Goal: Task Accomplishment & Management: Manage account settings

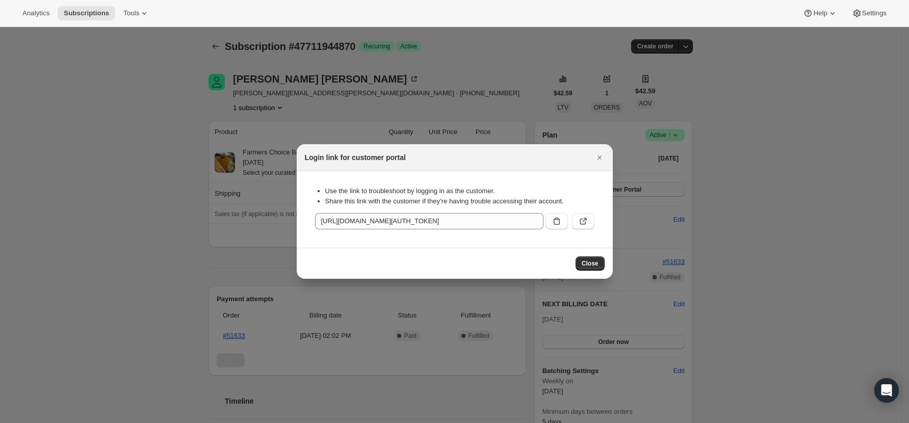
click at [598, 262] on span "Close" at bounding box center [590, 263] width 17 height 8
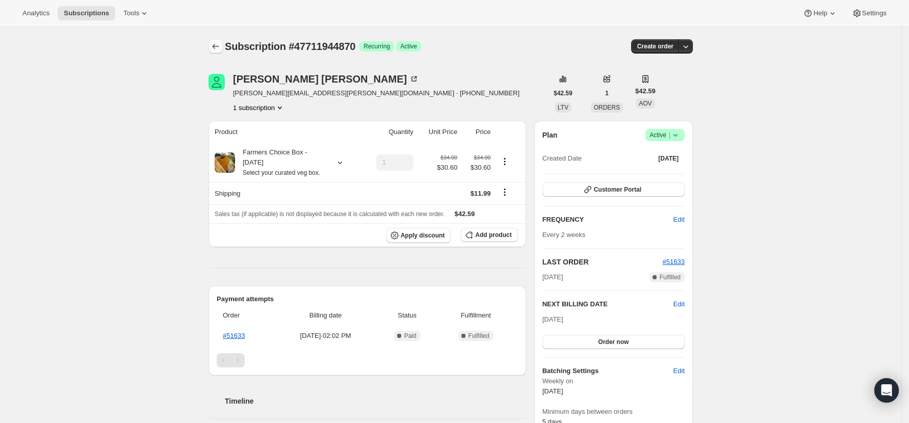
click at [216, 46] on icon "Subscriptions" at bounding box center [216, 46] width 10 height 10
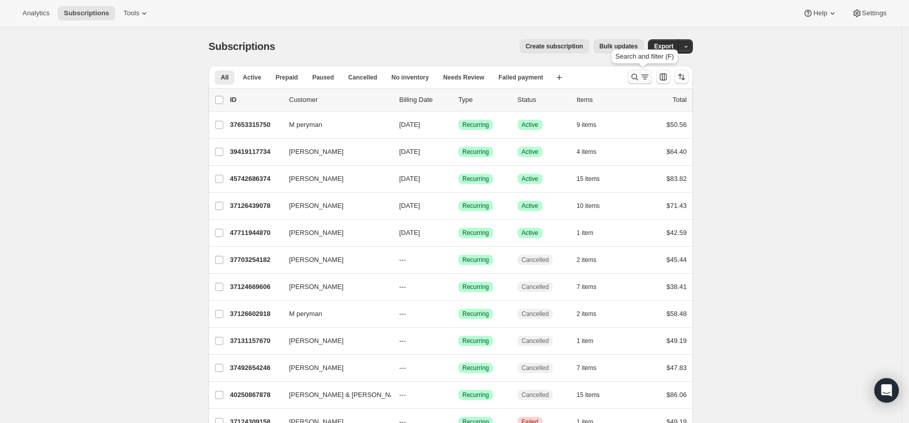
click at [638, 77] on icon "Search and filter results" at bounding box center [635, 77] width 10 height 10
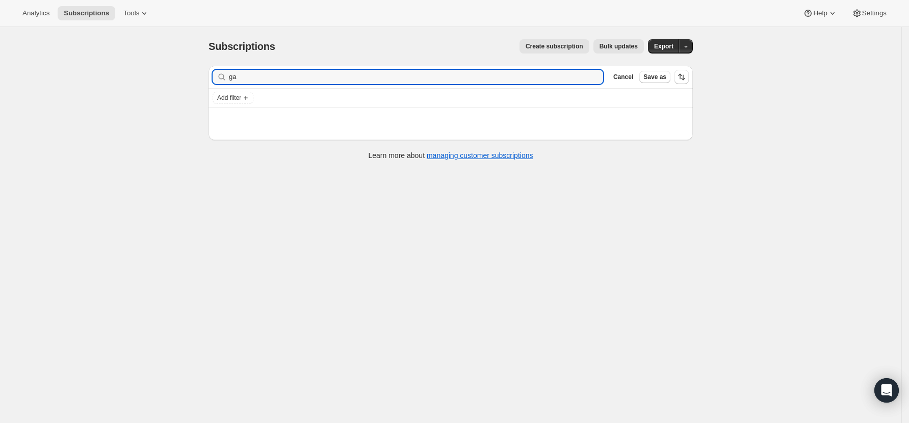
type input "g"
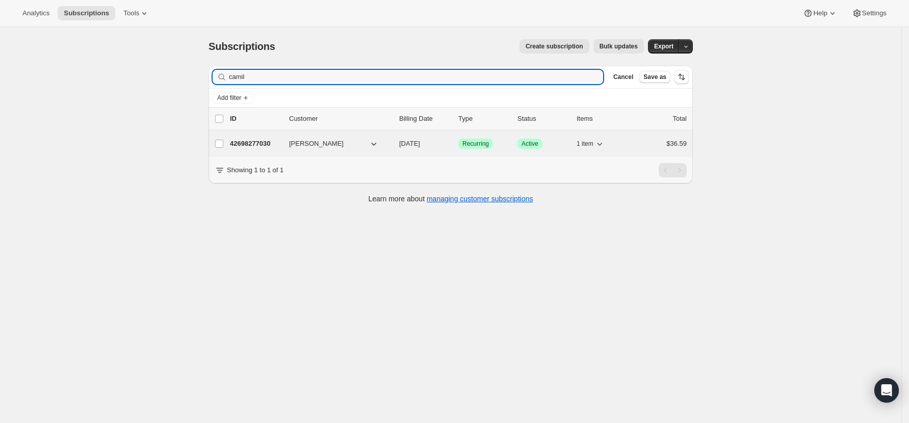
type input "camil"
click at [242, 139] on p "42698277030" at bounding box center [255, 144] width 51 height 10
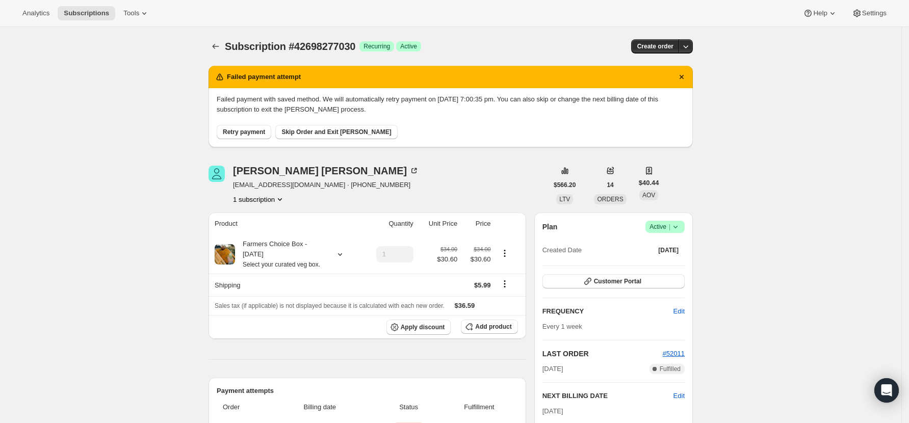
click at [240, 129] on span "Retry payment" at bounding box center [244, 132] width 42 height 8
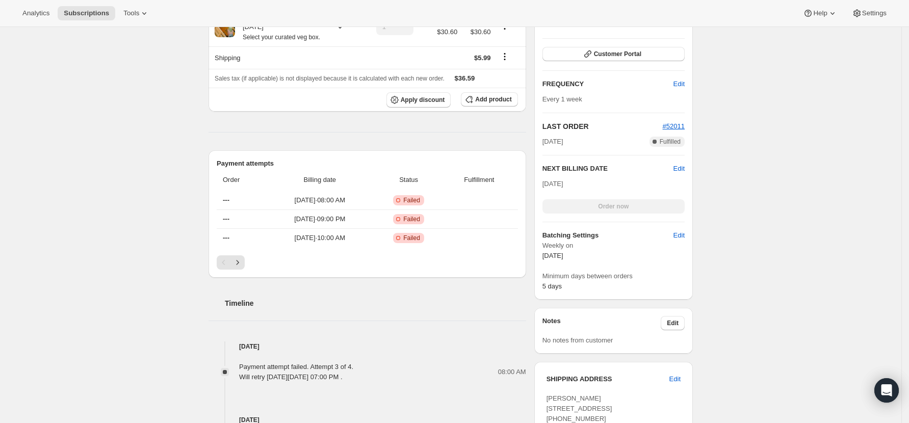
scroll to position [204, 0]
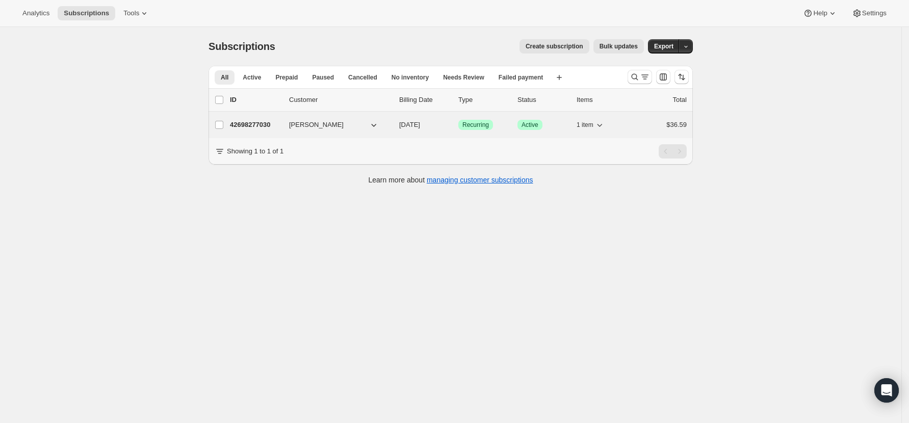
drag, startPoint x: 265, startPoint y: 123, endPoint x: 267, endPoint y: 128, distance: 6.0
click at [267, 128] on p "42698277030" at bounding box center [255, 125] width 51 height 10
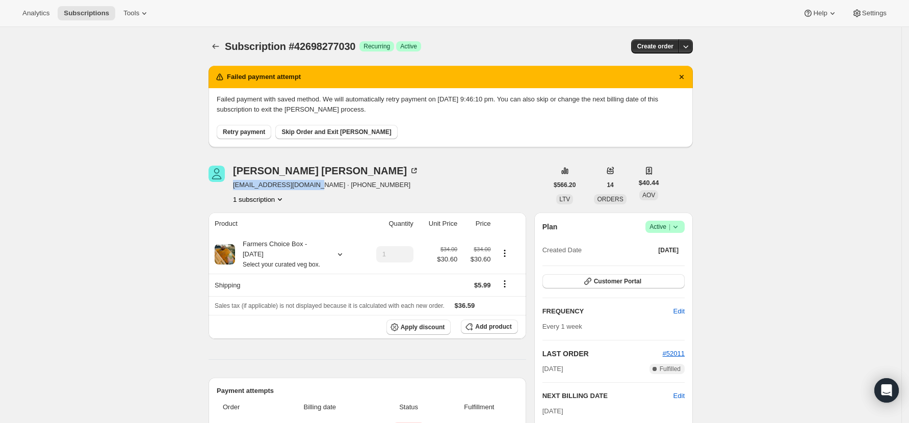
drag, startPoint x: 315, startPoint y: 185, endPoint x: 237, endPoint y: 189, distance: 78.6
click at [237, 189] on span "c.mounseymail@gmail.com · +64276359572" at bounding box center [326, 185] width 186 height 10
copy span "c.mounseymail@gmail.com"
click at [323, 128] on span "Skip Order and Exit Dunning" at bounding box center [336, 132] width 110 height 8
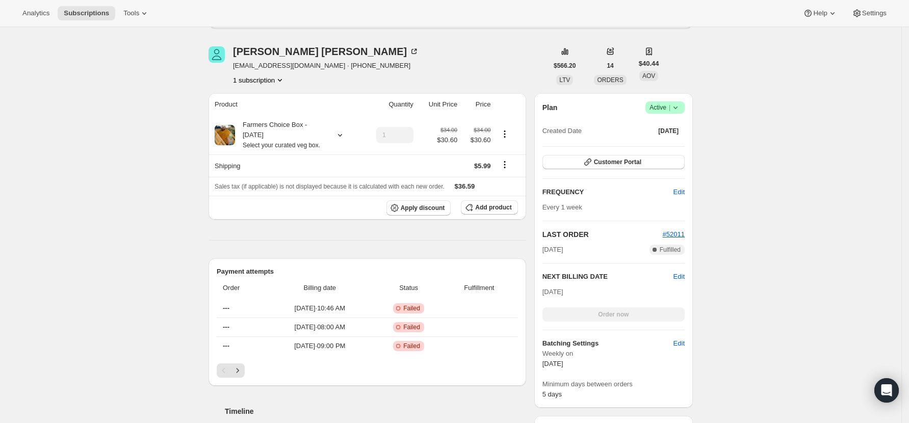
scroll to position [234, 0]
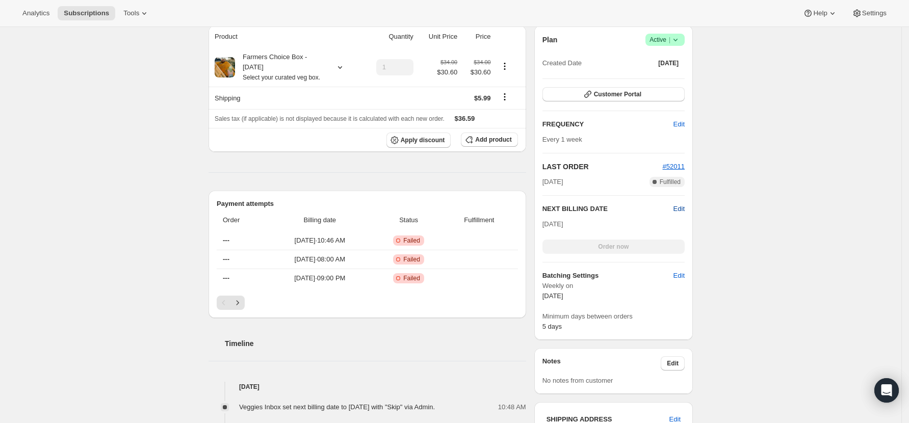
click at [683, 206] on span "Edit" at bounding box center [678, 209] width 11 height 10
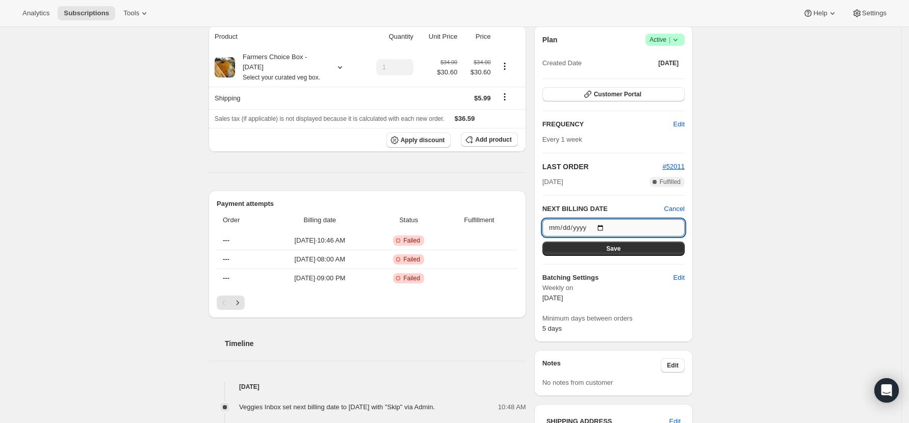
click at [605, 226] on input "2025-10-08" at bounding box center [613, 227] width 142 height 17
type input "2025-10-01"
click at [609, 247] on button "Save" at bounding box center [613, 249] width 142 height 14
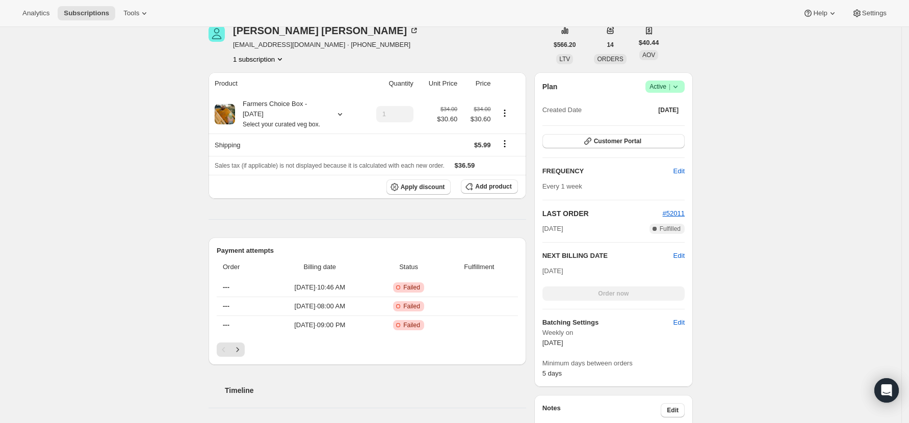
scroll to position [0, 0]
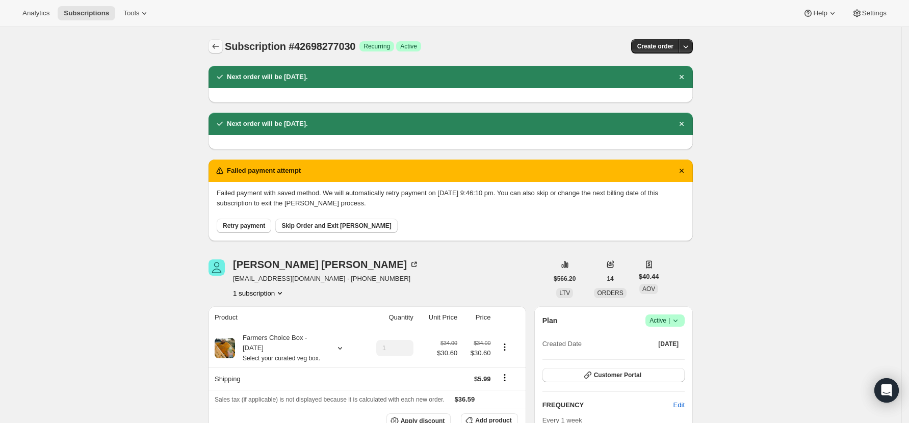
click at [219, 45] on icon "Subscriptions" at bounding box center [216, 46] width 10 height 10
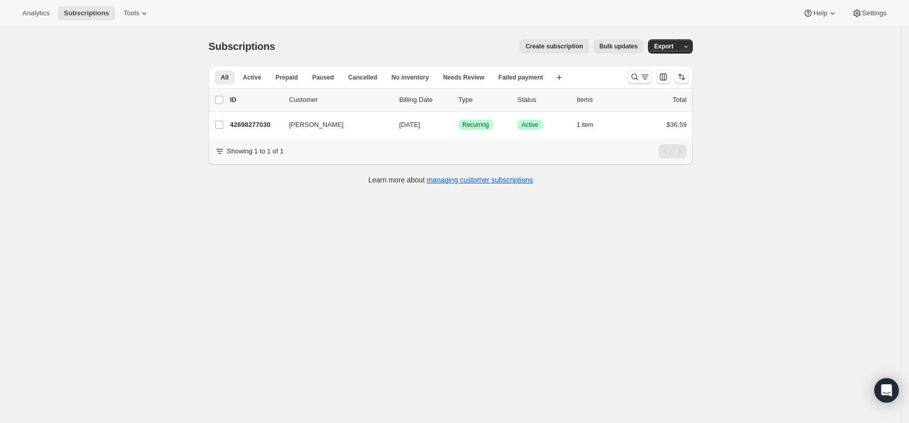
click at [639, 75] on icon "Search and filter results" at bounding box center [635, 77] width 10 height 10
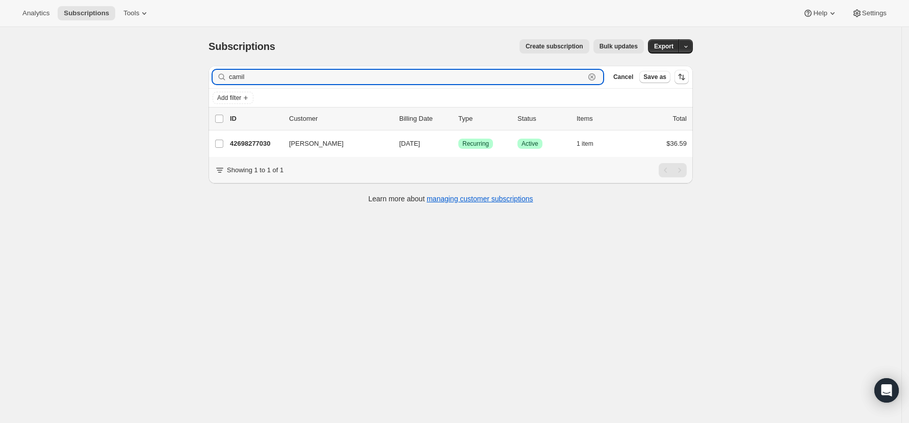
drag, startPoint x: 258, startPoint y: 74, endPoint x: 133, endPoint y: 68, distance: 125.0
click at [133, 68] on div "Subscriptions. This page is ready Subscriptions Create subscription Bulk update…" at bounding box center [450, 238] width 901 height 423
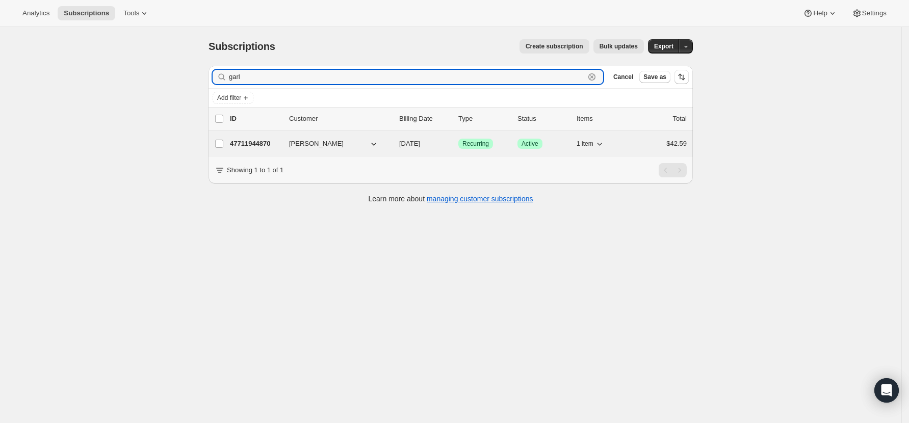
type input "garl"
click at [247, 138] on div "47711944870 Garlyn Dixon 10/18/2025 Success Recurring Success Active 1 item $42…" at bounding box center [458, 144] width 457 height 14
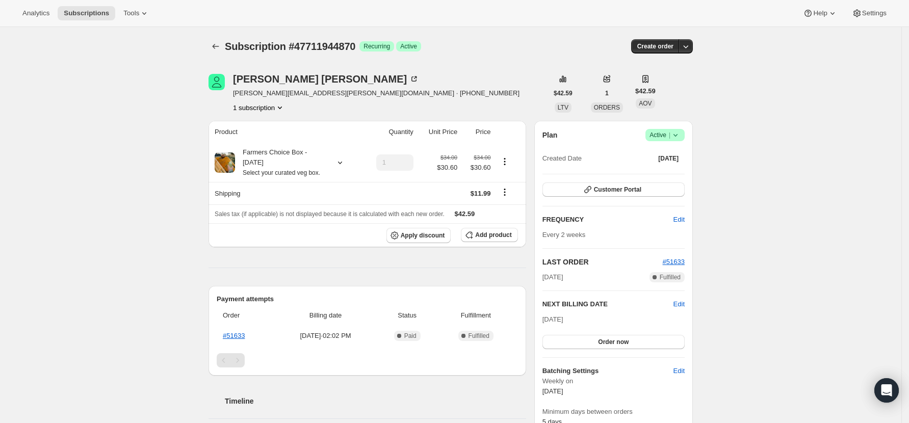
scroll to position [68, 0]
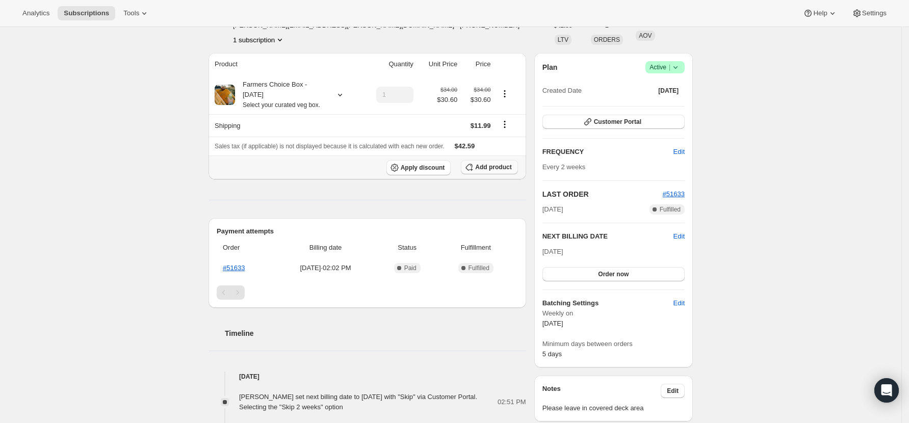
click at [483, 169] on span "Add product" at bounding box center [493, 167] width 36 height 8
click at [503, 166] on span "Add product" at bounding box center [493, 167] width 36 height 8
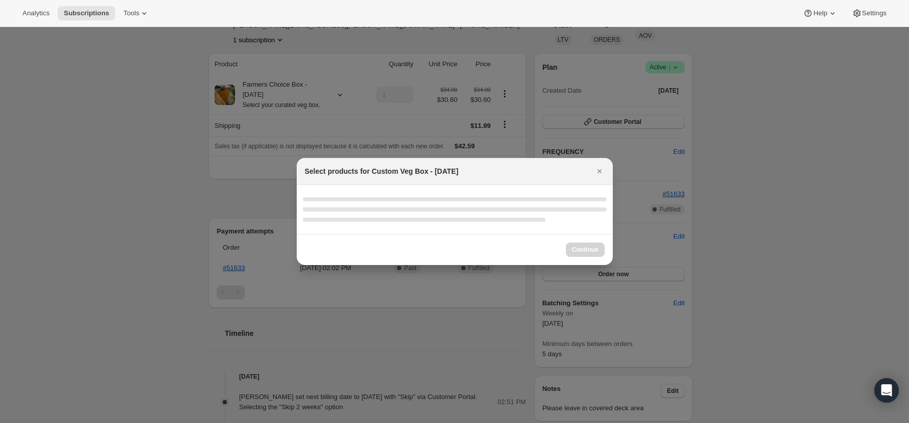
click at [545, 167] on div "Select products for Custom Veg Box - Wednesday" at bounding box center [445, 171] width 281 height 10
click at [499, 193] on div ":rgm:" at bounding box center [455, 209] width 316 height 49
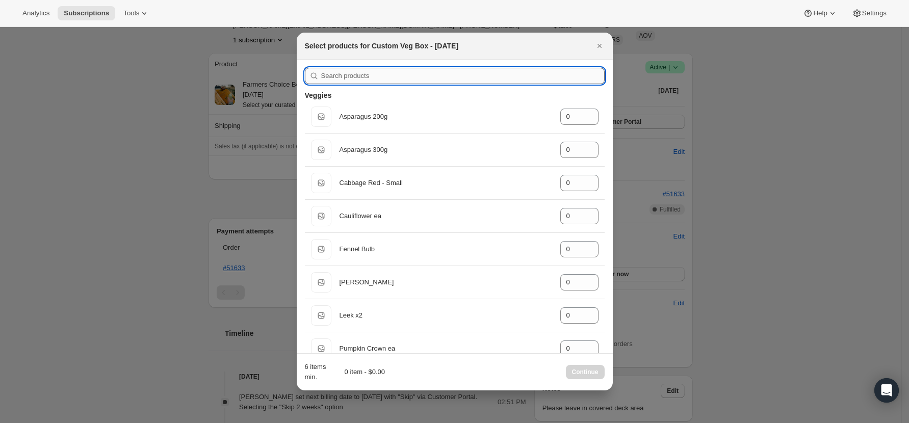
click at [347, 73] on input ":rgm:" at bounding box center [462, 76] width 283 height 16
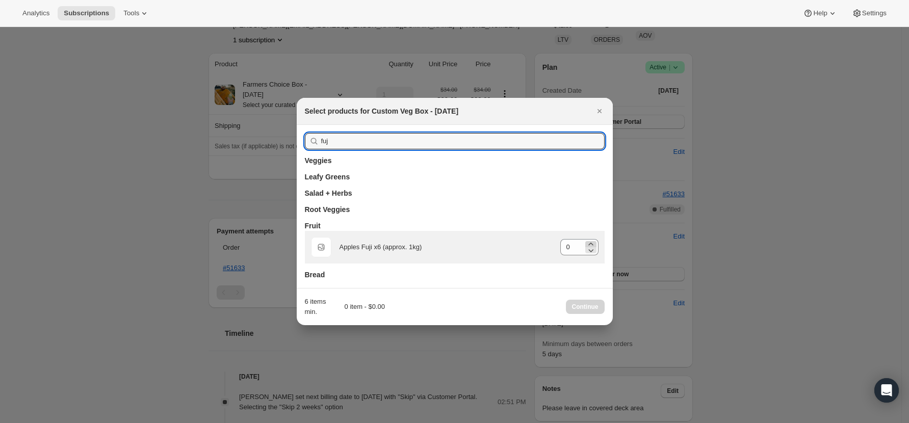
type input "fuj"
click at [591, 243] on icon ":rgm:" at bounding box center [591, 244] width 10 height 10
type input "1"
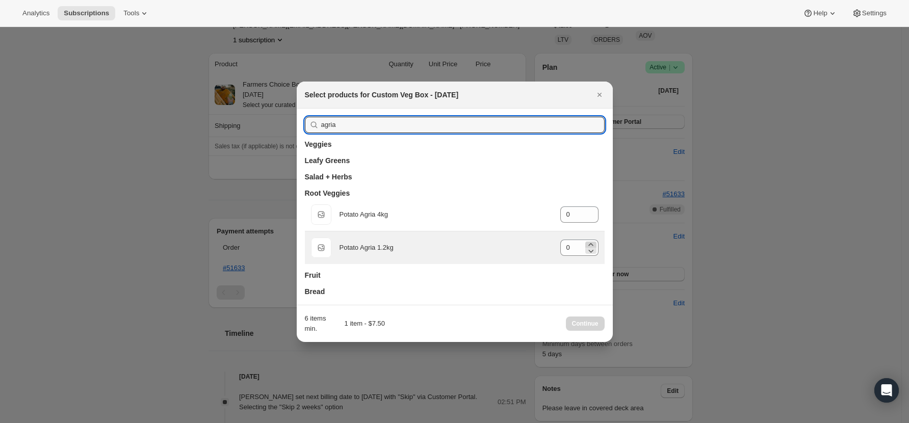
type input "agria"
click at [591, 241] on icon ":rgm:" at bounding box center [591, 245] width 10 height 10
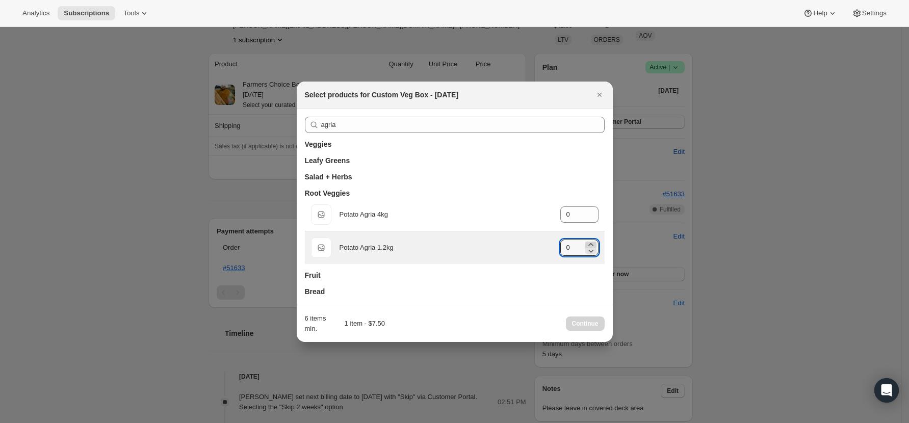
type input "1"
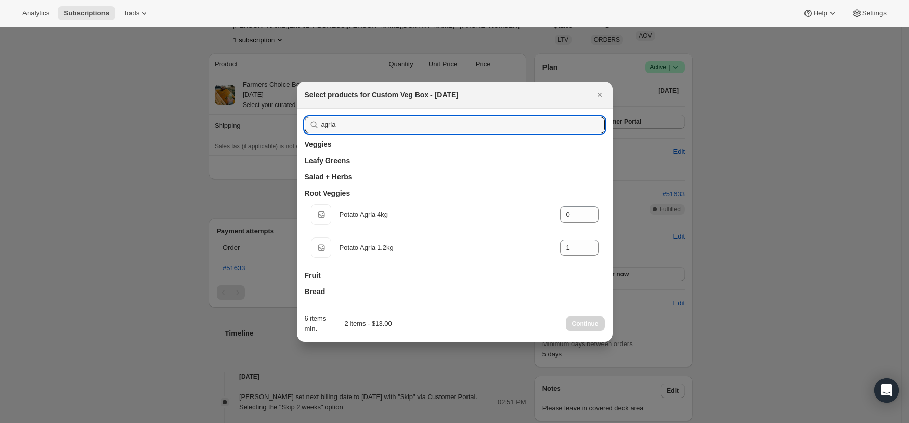
drag, startPoint x: 343, startPoint y: 118, endPoint x: 239, endPoint y: 117, distance: 104.0
type input "k"
type input "0"
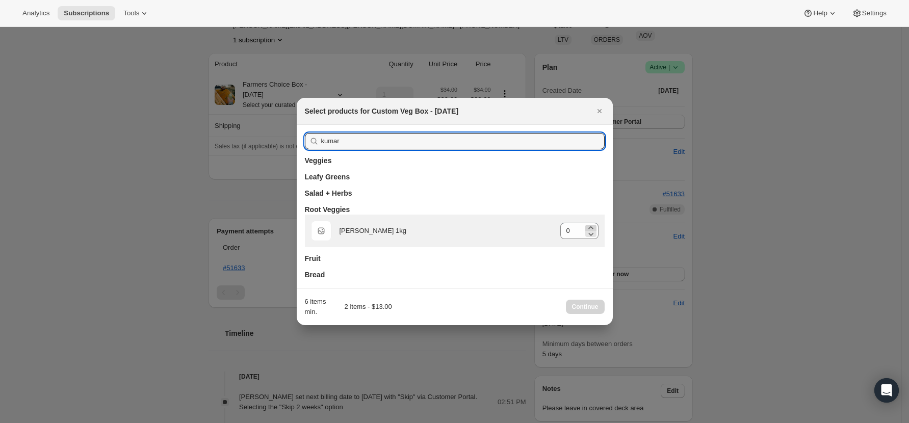
type input "kumar"
click at [588, 225] on icon ":rgm:" at bounding box center [591, 228] width 10 height 10
type input "1"
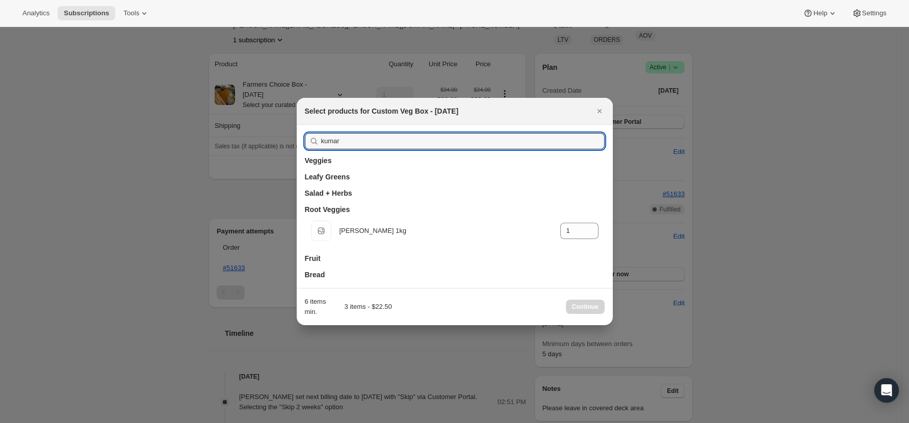
drag, startPoint x: 350, startPoint y: 140, endPoint x: 149, endPoint y: 128, distance: 200.7
type input "ca"
type input "0"
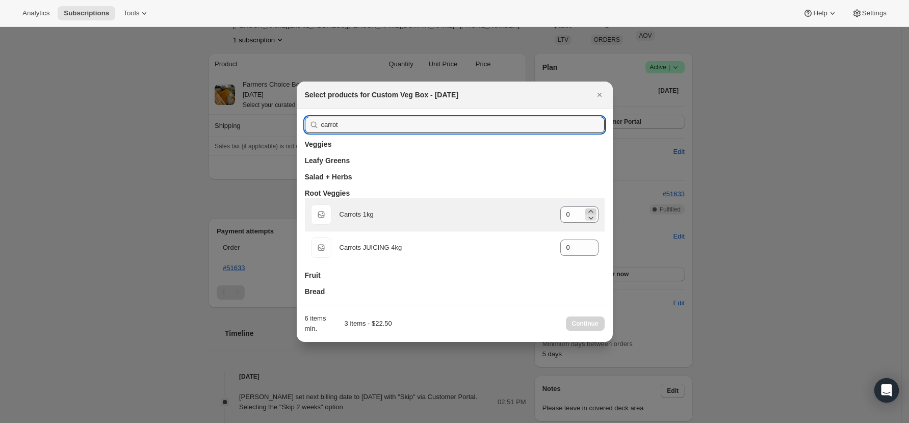
type input "carrot"
click at [590, 209] on icon ":rgm:" at bounding box center [591, 211] width 10 height 10
type input "1"
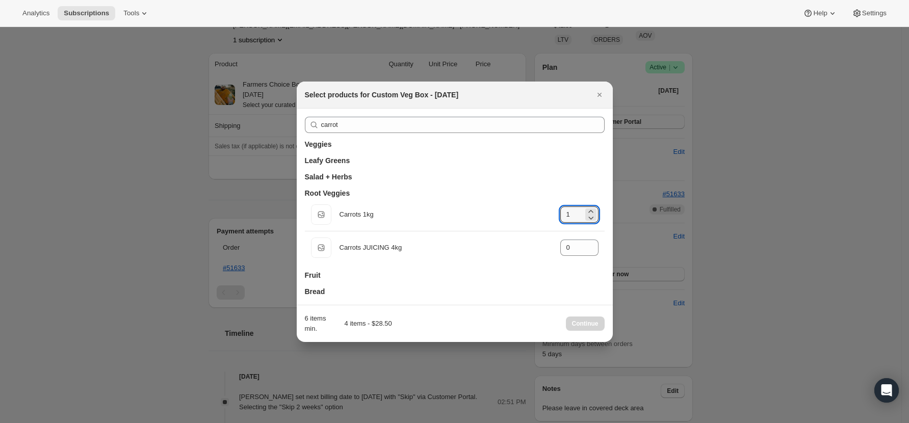
click at [311, 109] on div "carrot Veggies Leafy Greens Salad + Herbs Root Veggies Default Title Carrots 1k…" at bounding box center [455, 207] width 316 height 196
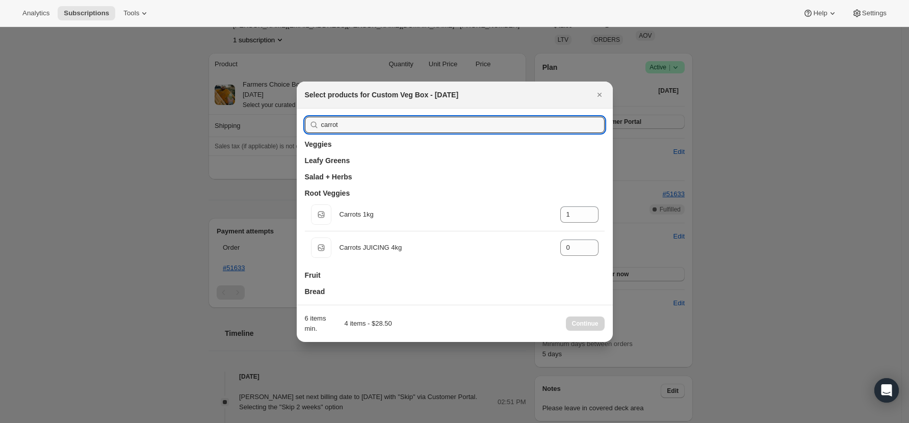
drag, startPoint x: 361, startPoint y: 122, endPoint x: 198, endPoint y: 119, distance: 163.2
type input "be"
type input "0"
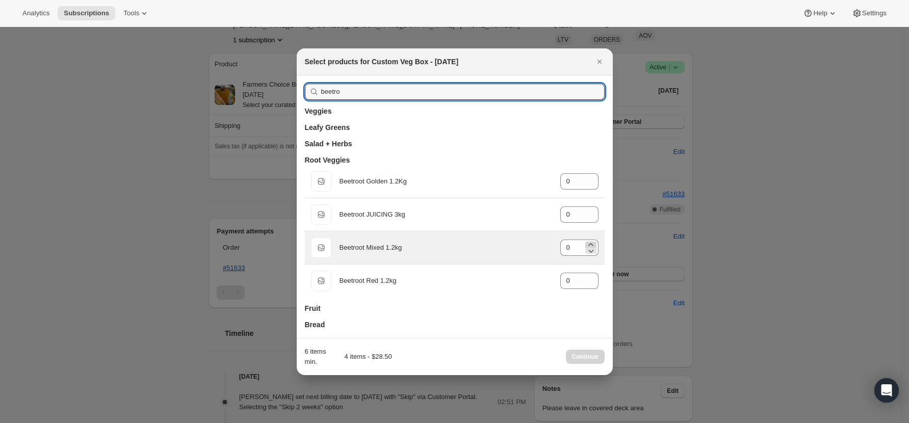
type input "beetro"
click at [590, 241] on icon ":rgm:" at bounding box center [591, 245] width 10 height 10
type input "1"
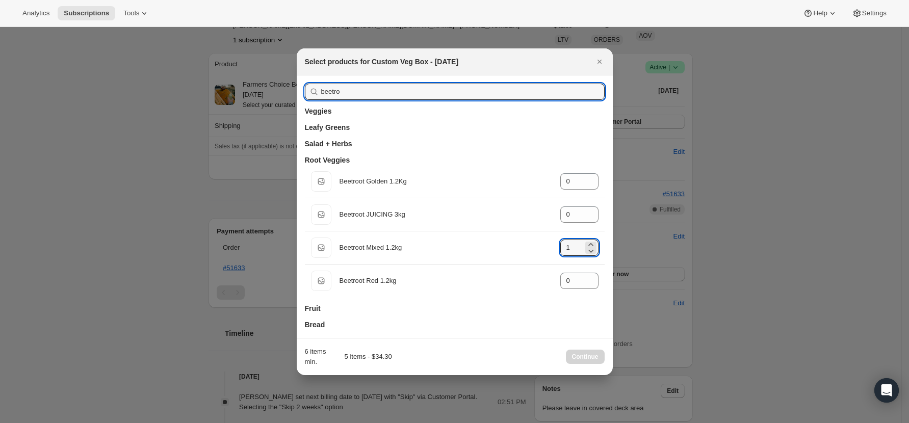
drag, startPoint x: 315, startPoint y: 87, endPoint x: 153, endPoint y: 80, distance: 162.2
type input "c"
type input "1"
type input "0"
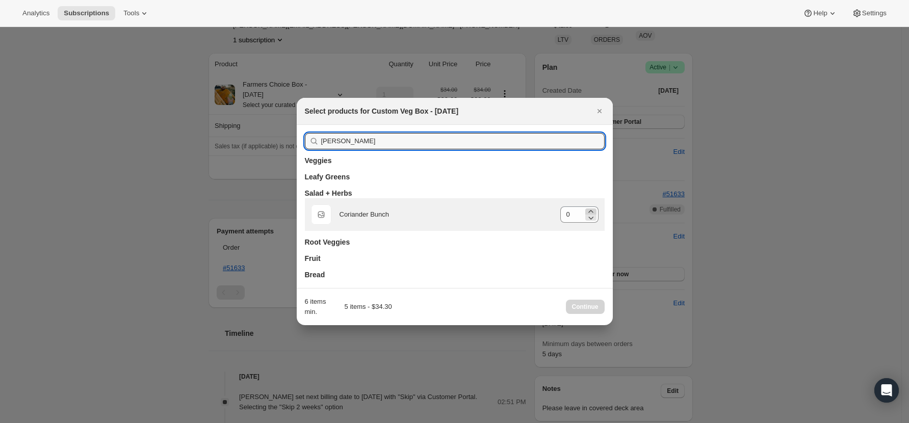
type input "coria"
click at [590, 210] on icon ":rgm:" at bounding box center [591, 211] width 10 height 10
type input "1"
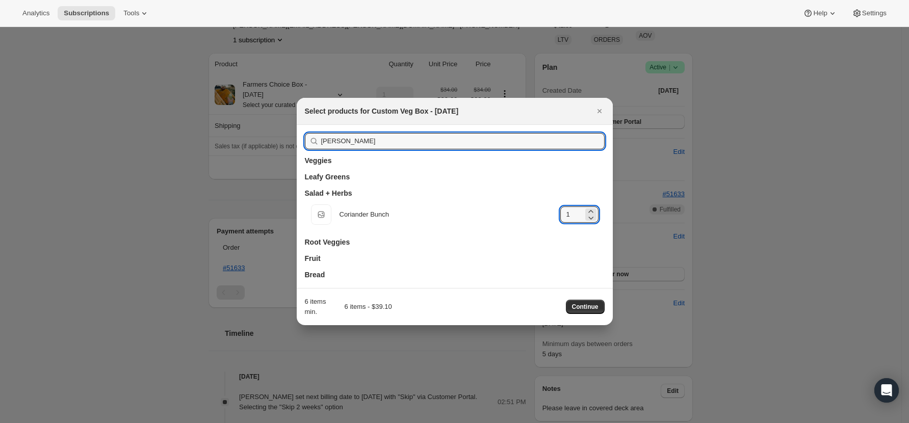
drag, startPoint x: 359, startPoint y: 137, endPoint x: 150, endPoint y: 125, distance: 209.3
type input "s"
type input "0"
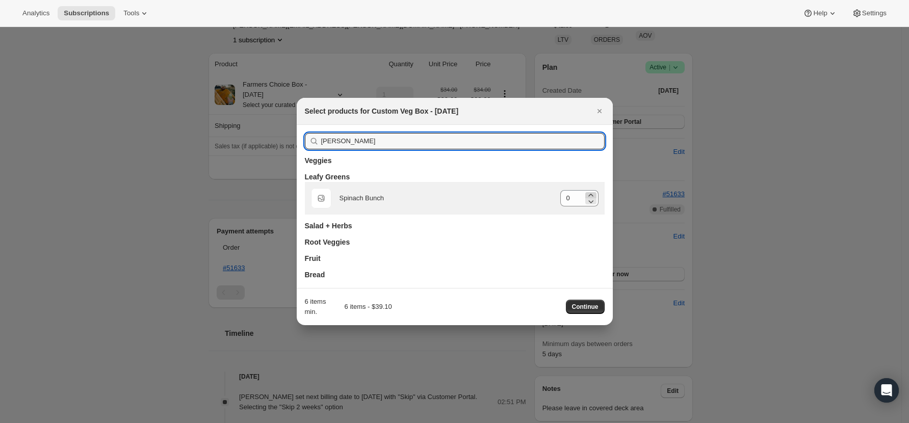
type input "spina"
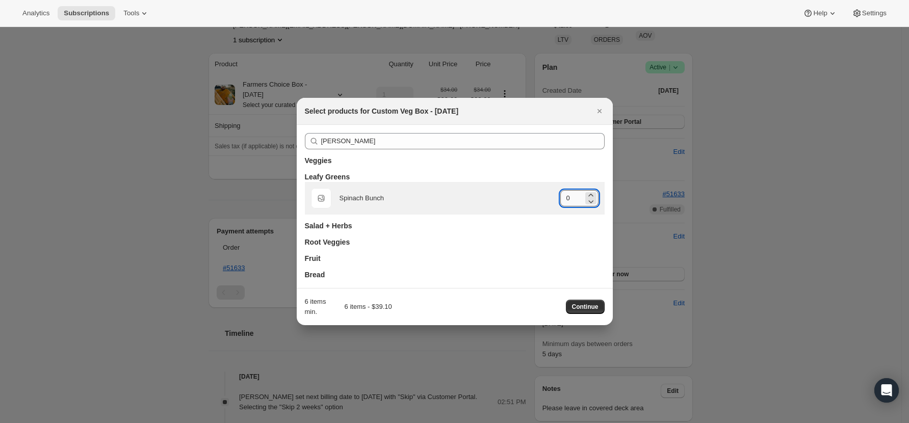
drag, startPoint x: 590, startPoint y: 193, endPoint x: 574, endPoint y: 193, distance: 15.8
click at [590, 193] on icon ":rgm:" at bounding box center [591, 195] width 10 height 10
type input "1"
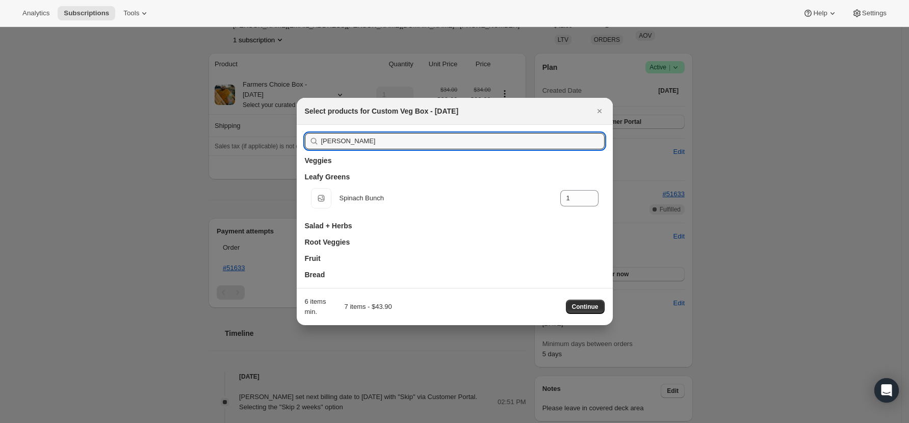
drag, startPoint x: 356, startPoint y: 137, endPoint x: 169, endPoint y: 117, distance: 188.1
type input "le"
type input "0"
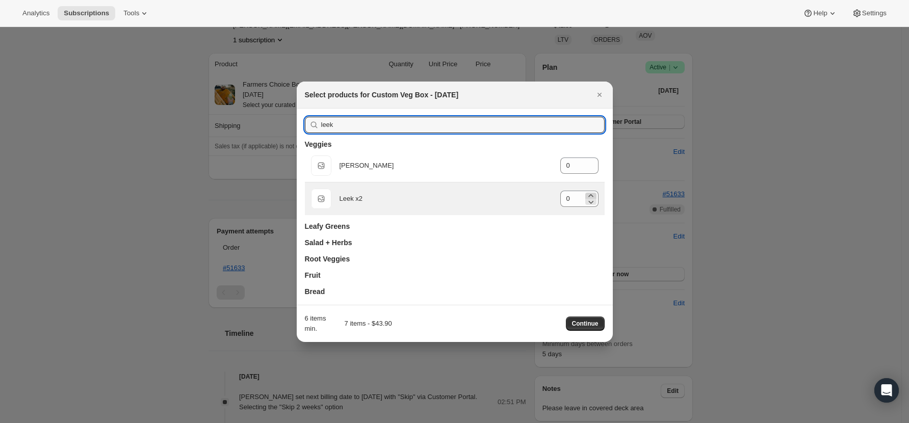
type input "leek"
click at [590, 193] on icon ":rgm:" at bounding box center [591, 196] width 10 height 10
type input "1"
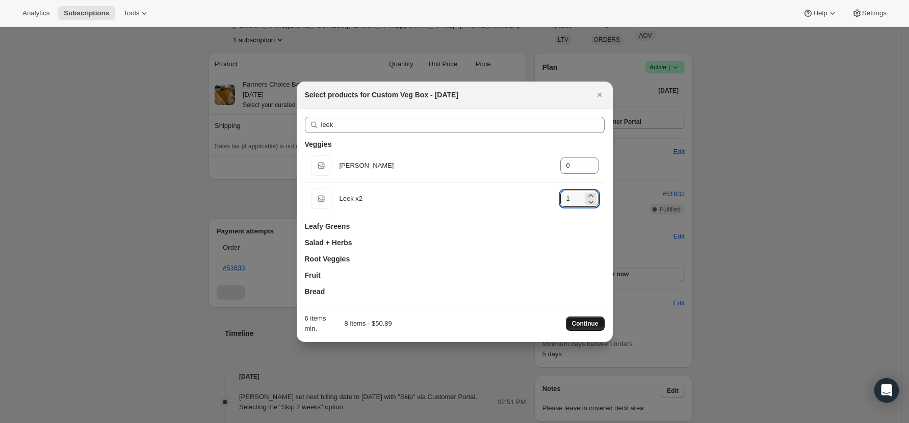
click at [588, 322] on span "Continue" at bounding box center [585, 324] width 27 height 8
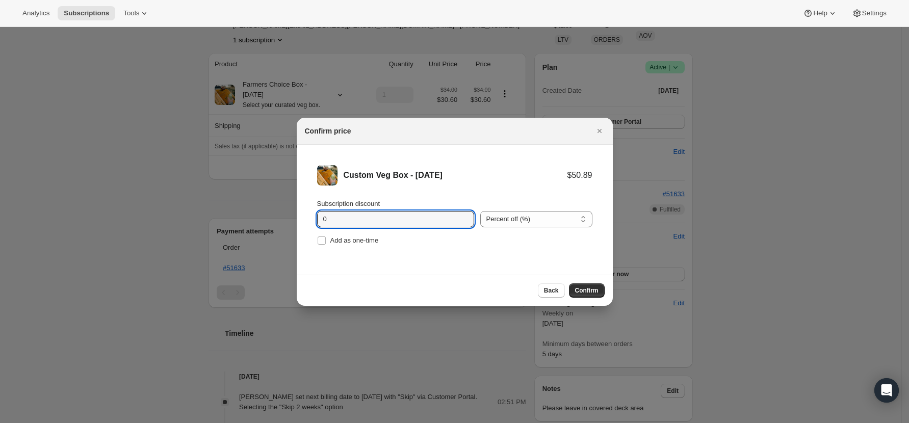
drag, startPoint x: 339, startPoint y: 221, endPoint x: 243, endPoint y: 204, distance: 97.3
type input "10"
click at [584, 282] on div "Back Confirm" at bounding box center [455, 290] width 316 height 31
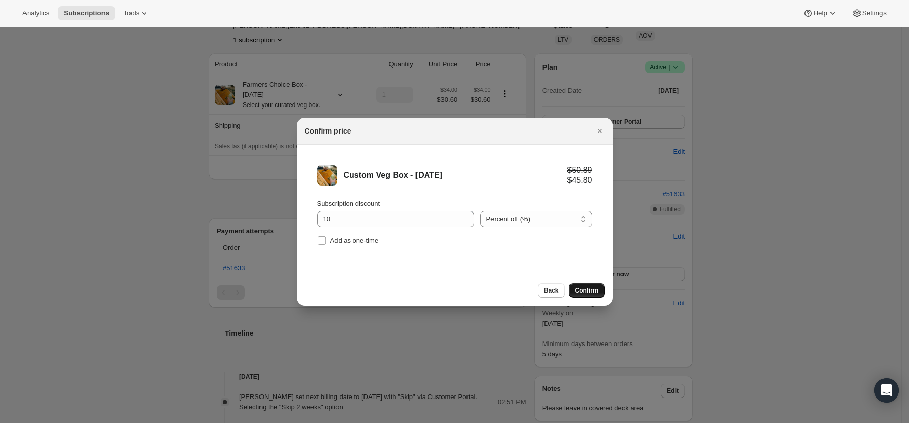
click at [596, 294] on span "Confirm" at bounding box center [586, 290] width 23 height 8
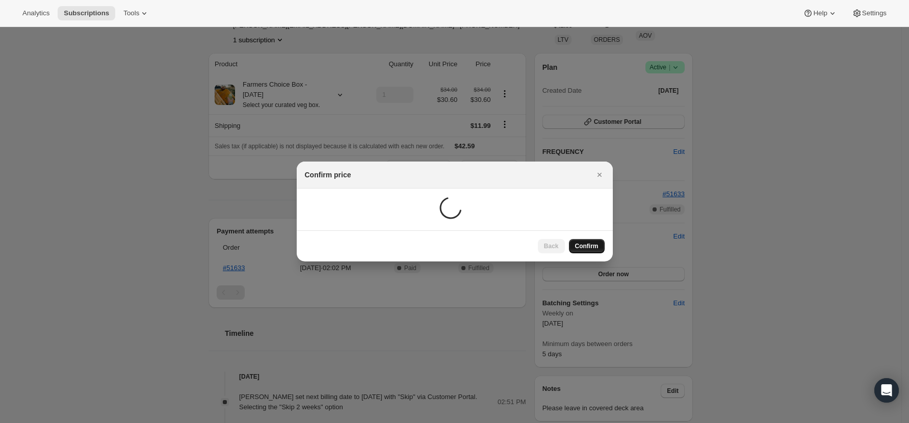
scroll to position [37, 0]
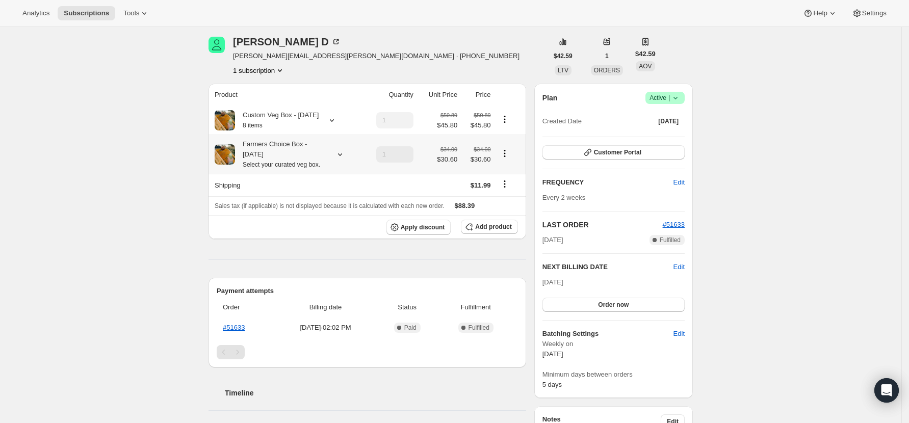
click at [508, 159] on icon "Product actions" at bounding box center [505, 153] width 10 height 10
click at [148, 177] on div "Subscription #47711944870. This page is ready Subscription #47711944870 Success…" at bounding box center [450, 365] width 901 height 751
click at [506, 159] on icon "Product actions" at bounding box center [505, 153] width 10 height 10
click at [511, 185] on span "Edit box" at bounding box center [509, 184] width 24 height 8
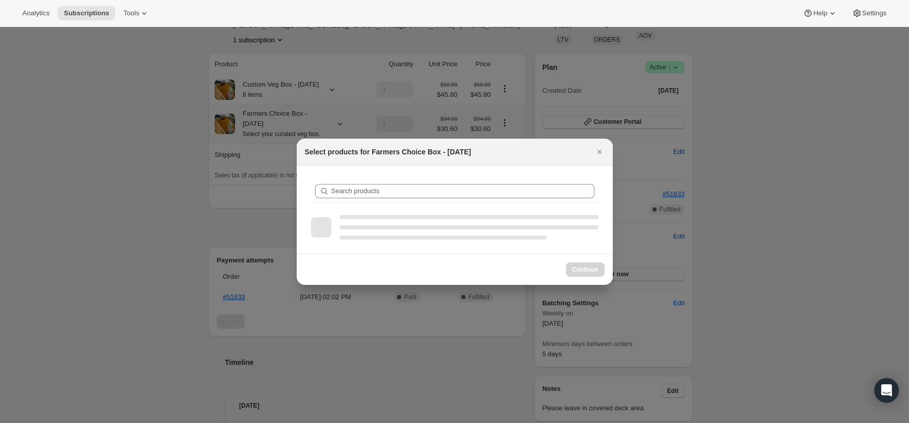
scroll to position [0, 0]
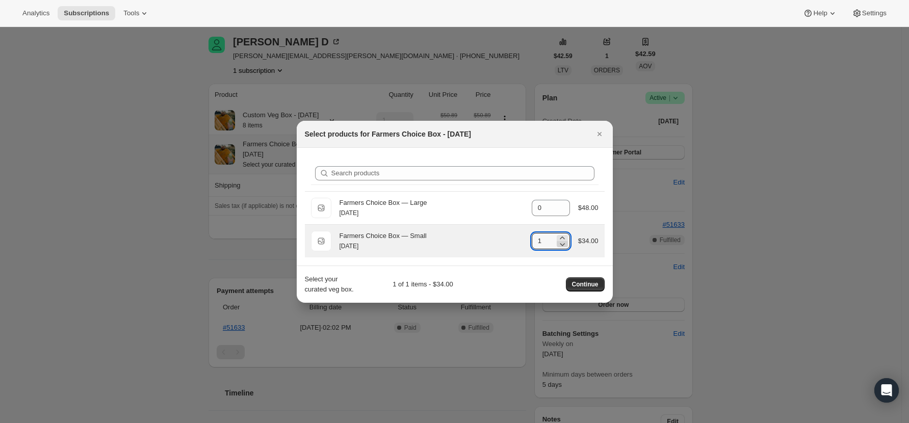
click at [562, 242] on icon ":r105:" at bounding box center [562, 244] width 10 height 10
type input "0"
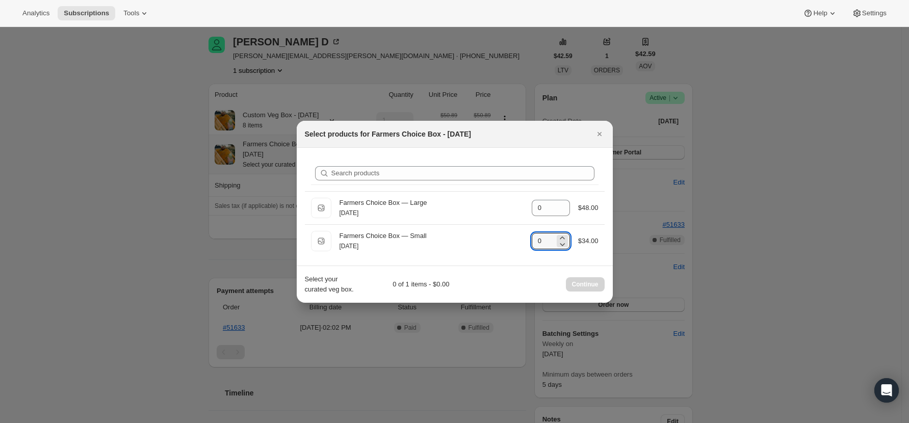
click at [486, 289] on div "Select your curated veg box. 0 of 1 items - $0.00 Continue" at bounding box center [455, 284] width 300 height 20
click at [601, 131] on icon "Close" at bounding box center [599, 134] width 10 height 10
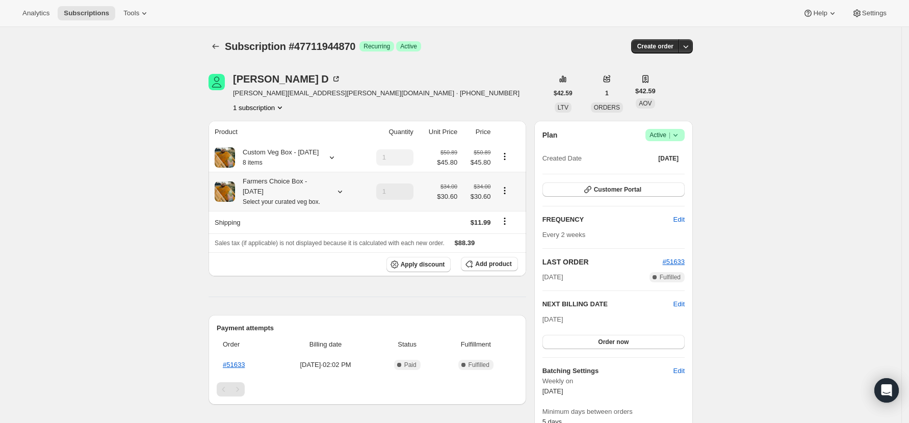
click at [349, 201] on div "Farmers Choice Box - Wednesday Select your curated veg box." at bounding box center [287, 191] width 144 height 31
click at [343, 197] on icon at bounding box center [340, 192] width 10 height 10
click at [276, 270] on span "Edit box" at bounding box center [281, 270] width 24 height 8
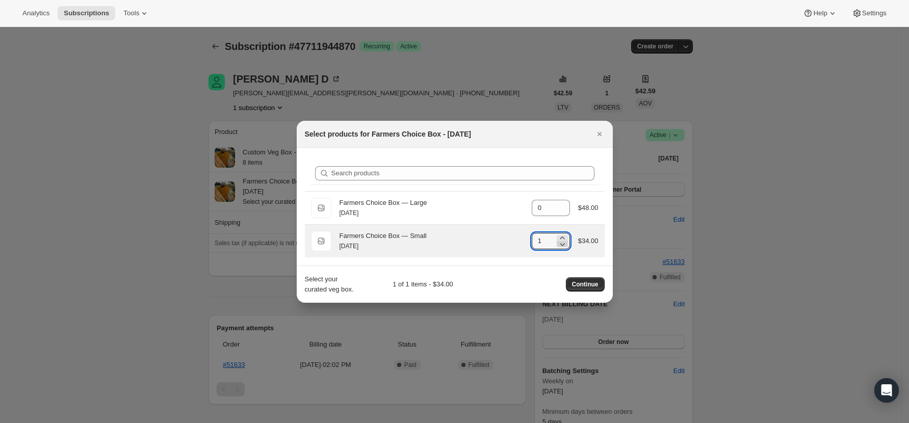
click at [566, 244] on icon ":r4n:" at bounding box center [562, 244] width 10 height 10
type input "0"
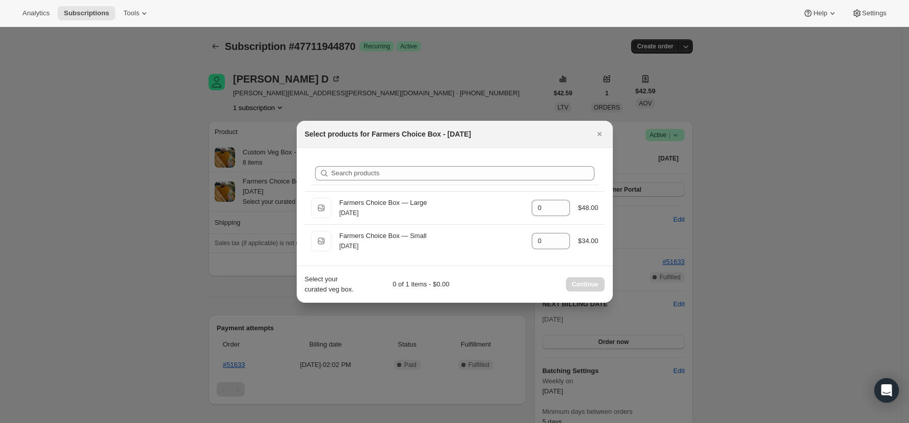
click at [505, 297] on div "Select your curated veg box. 0 of 1 items - $0.00 Continue" at bounding box center [455, 284] width 316 height 37
click at [410, 286] on div "0 of 1 items - $0.00" at bounding box center [404, 284] width 89 height 10
drag, startPoint x: 486, startPoint y: 290, endPoint x: 510, endPoint y: 292, distance: 24.6
click at [510, 292] on div "Select your curated veg box. 0 of 1 items - $0.00 Continue" at bounding box center [455, 284] width 300 height 20
click at [511, 291] on div "Select your curated veg box. 0 of 1 items - $0.00 Continue" at bounding box center [455, 284] width 300 height 20
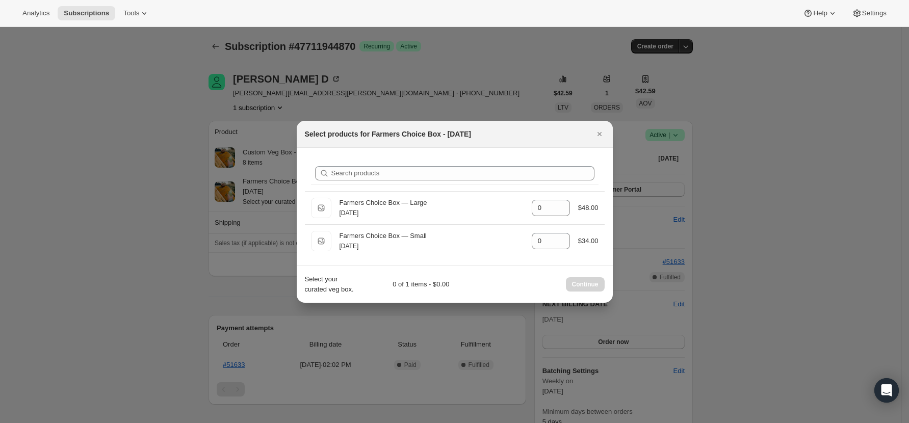
click at [593, 288] on div "Continue" at bounding box center [585, 284] width 39 height 14
click at [597, 129] on icon "Close" at bounding box center [599, 134] width 10 height 10
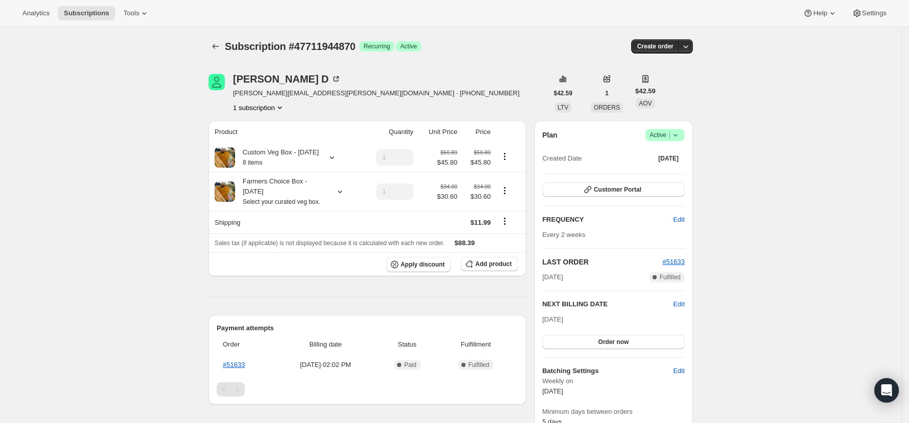
scroll to position [68, 0]
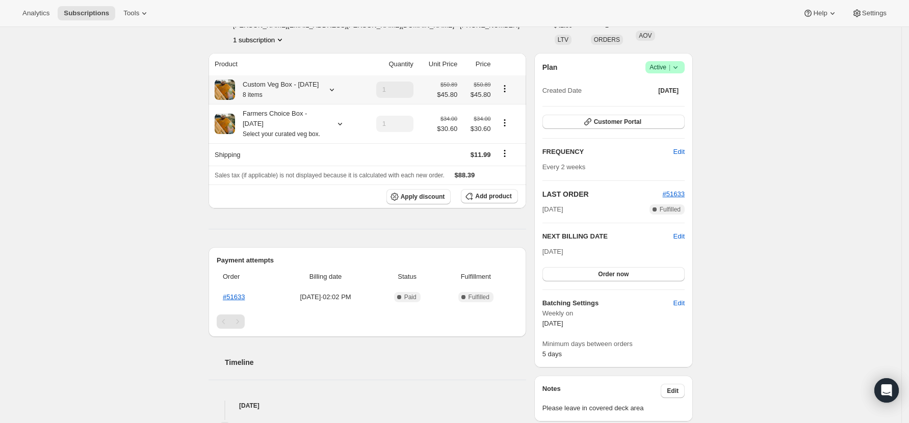
click at [507, 92] on icon "Product actions" at bounding box center [505, 89] width 10 height 10
click at [98, 118] on div "Subscription #47711944870. This page is ready Subscription #47711944870 Success…" at bounding box center [450, 334] width 901 height 751
click at [337, 129] on div at bounding box center [338, 124] width 14 height 10
click at [288, 199] on span "Edit box" at bounding box center [281, 202] width 24 height 8
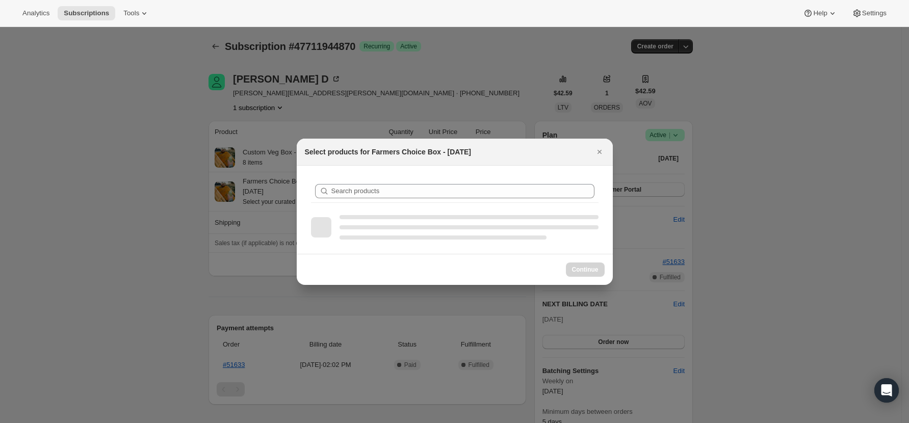
scroll to position [0, 0]
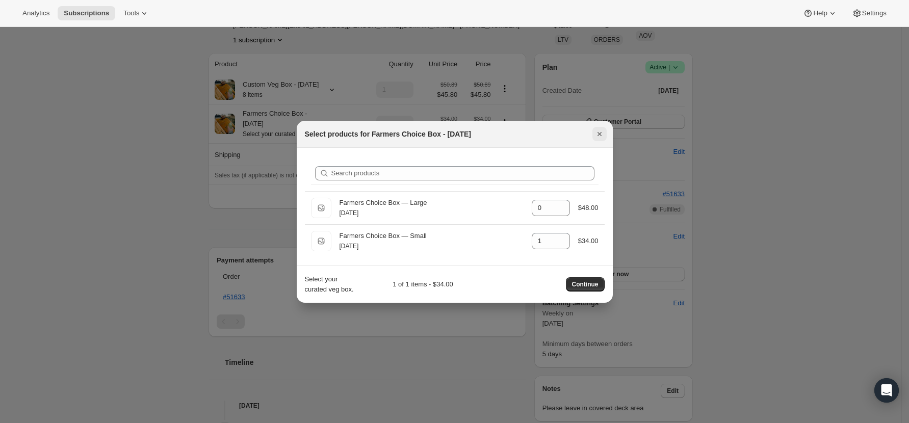
click at [603, 133] on icon "Close" at bounding box center [599, 134] width 10 height 10
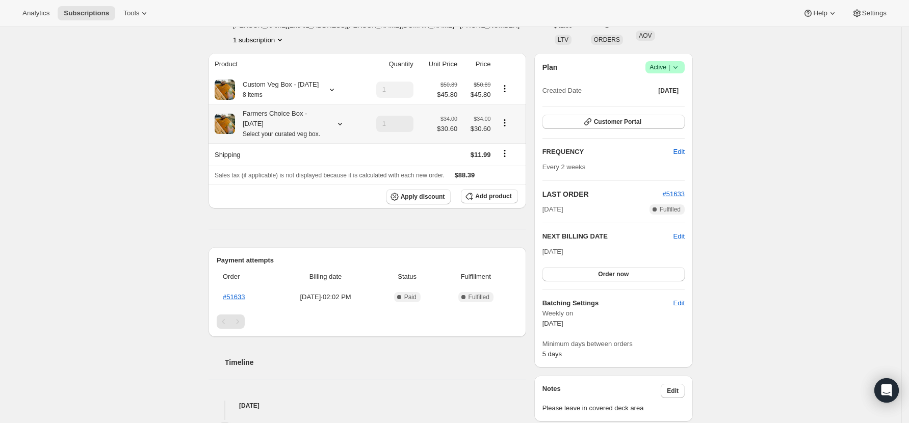
click at [506, 123] on icon "Product actions" at bounding box center [505, 123] width 2 height 2
click at [511, 156] on span "Edit box" at bounding box center [509, 153] width 24 height 8
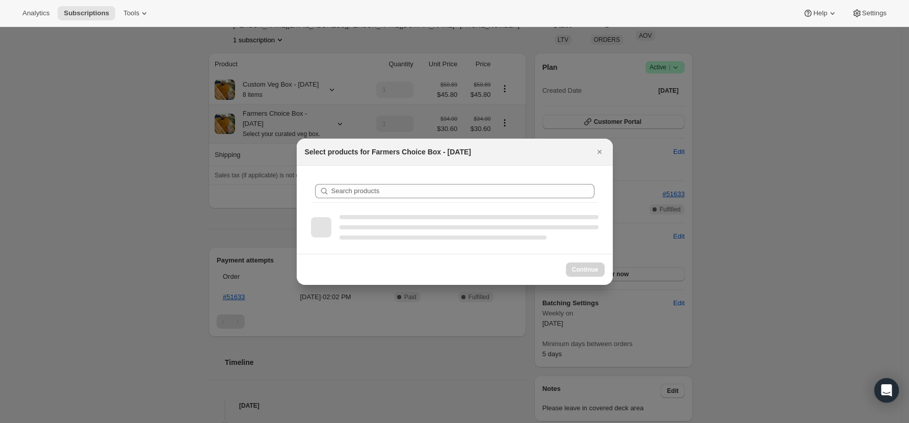
scroll to position [0, 0]
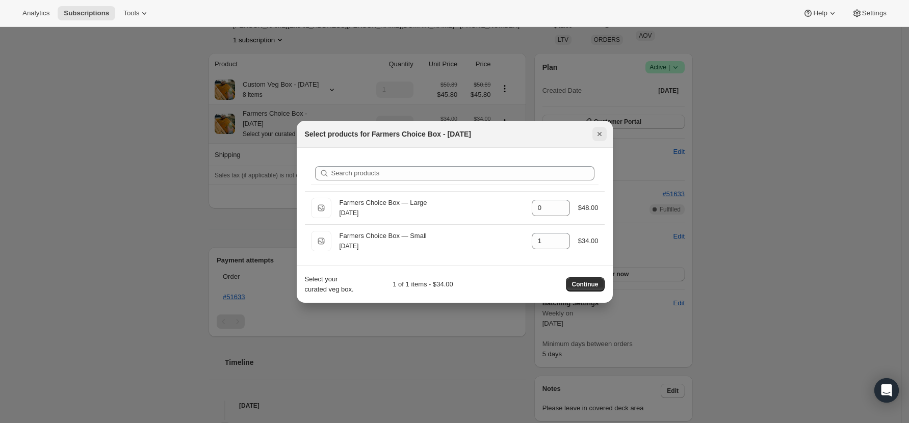
click at [602, 133] on icon "Close" at bounding box center [599, 134] width 10 height 10
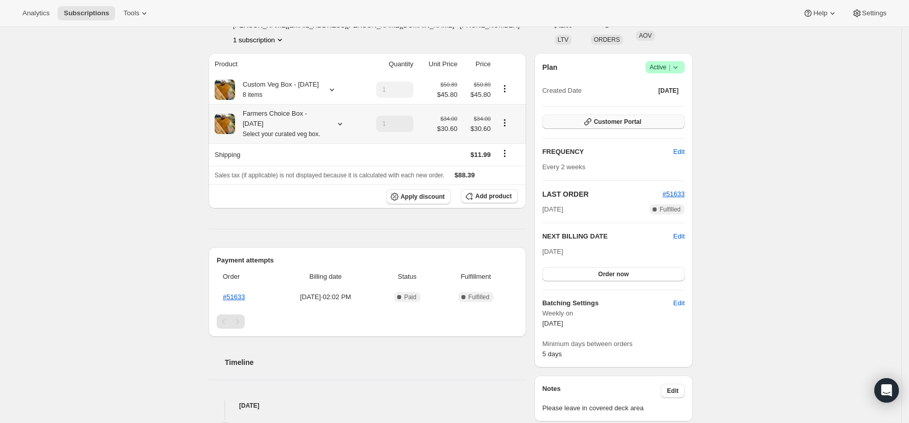
click at [617, 117] on button "Customer Portal" at bounding box center [613, 122] width 142 height 14
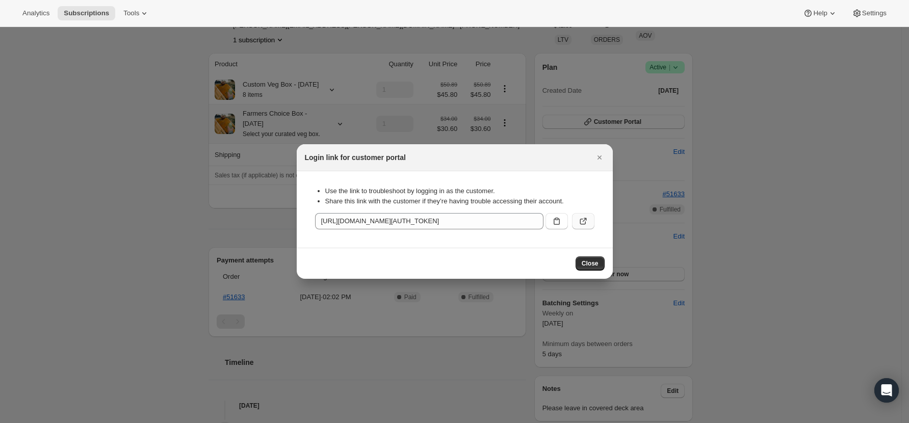
click at [581, 221] on icon ":r1m:" at bounding box center [583, 221] width 10 height 10
click at [588, 265] on span "Close" at bounding box center [590, 263] width 17 height 8
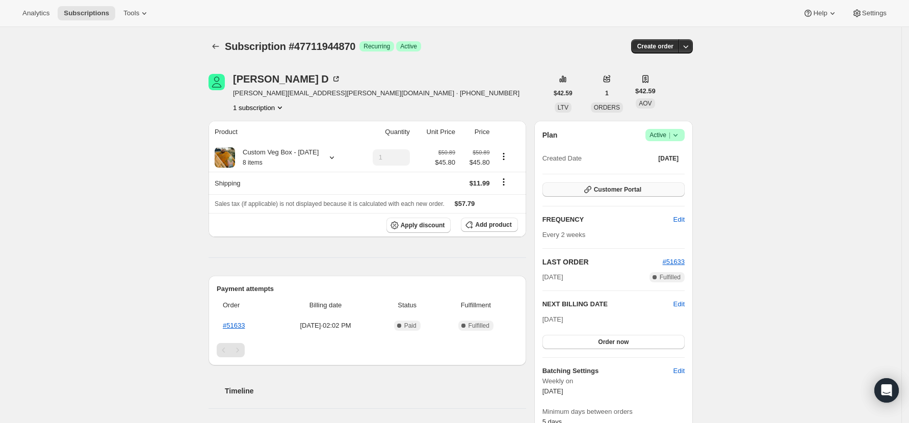
click at [599, 186] on span "Customer Portal" at bounding box center [617, 190] width 47 height 8
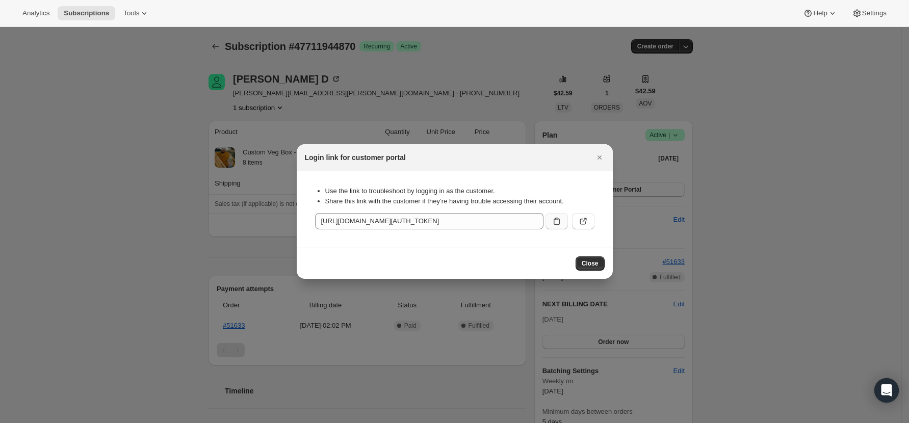
click at [561, 220] on icon ":r1i:" at bounding box center [557, 221] width 10 height 10
click at [592, 258] on button "Close" at bounding box center [590, 263] width 29 height 14
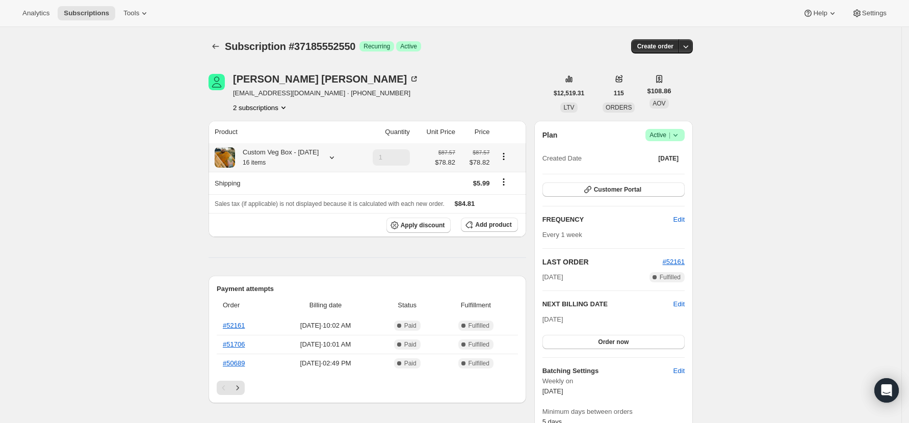
click at [337, 159] on icon at bounding box center [332, 157] width 10 height 10
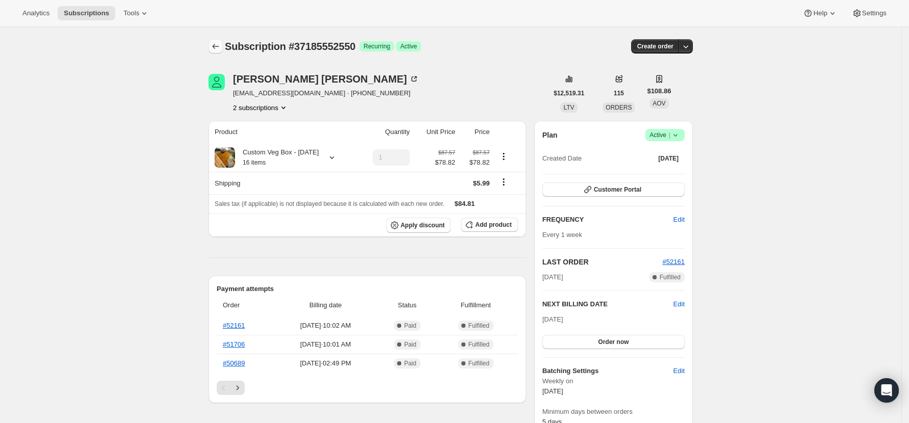
click at [218, 42] on icon "Subscriptions" at bounding box center [216, 46] width 10 height 10
